Goal: Transaction & Acquisition: Download file/media

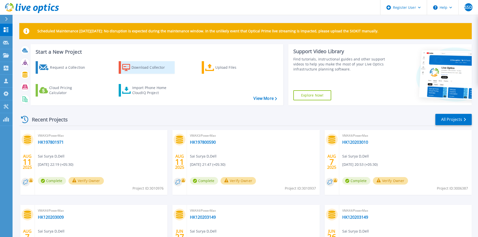
click at [152, 70] on div "Download Collector" at bounding box center [152, 67] width 40 height 10
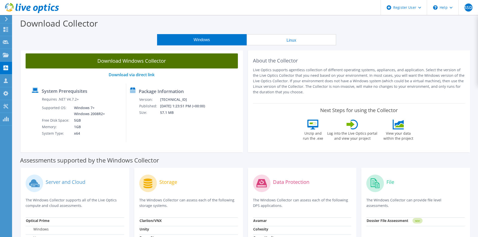
click at [130, 64] on link "Download Windows Collector" at bounding box center [132, 60] width 212 height 15
